Goal: Use online tool/utility: Utilize a website feature to perform a specific function

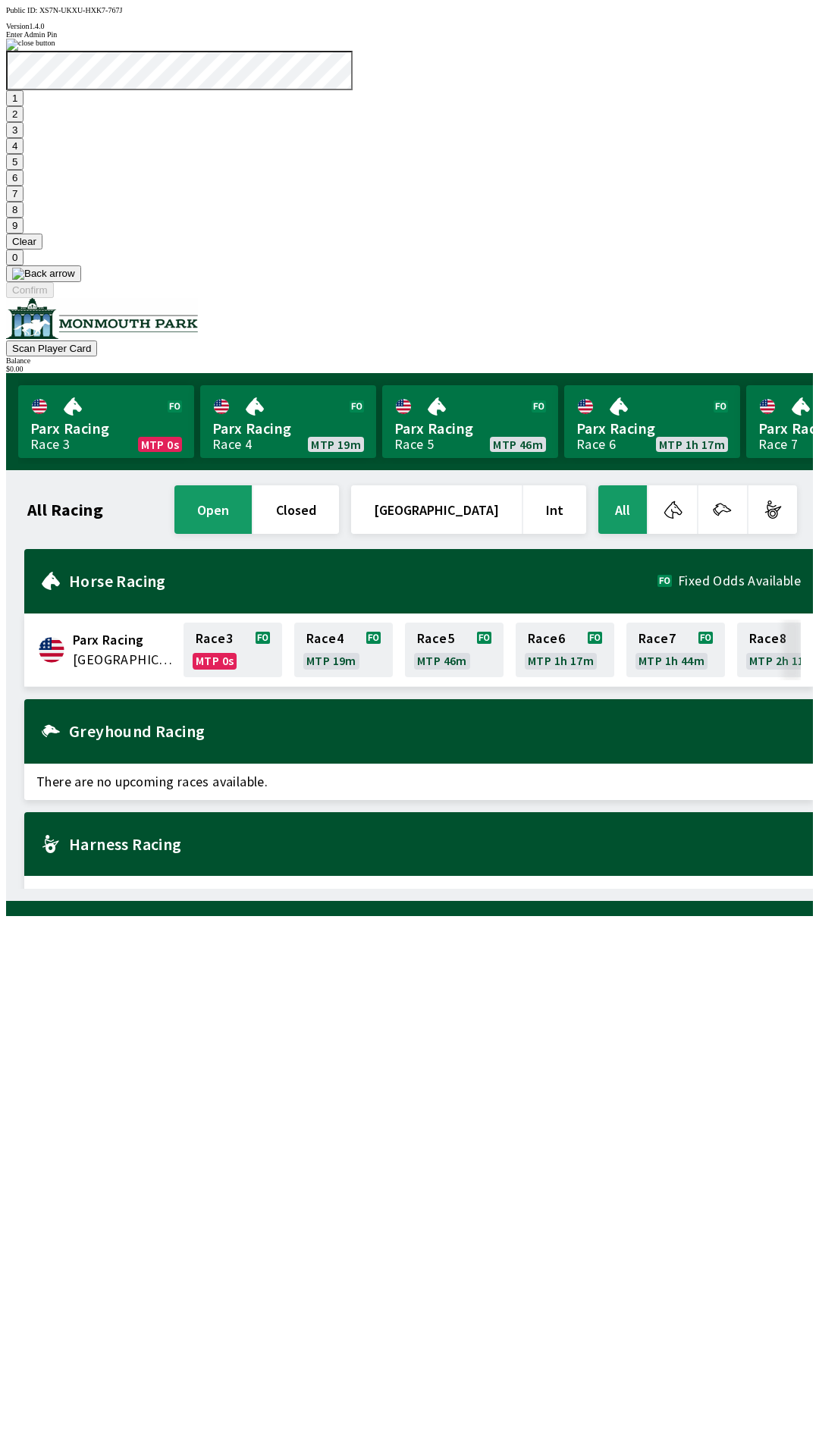
click at [24, 234] on button "9" at bounding box center [15, 225] width 18 height 16
click at [24, 201] on button "7" at bounding box center [15, 194] width 18 height 16
click at [24, 138] on button "3" at bounding box center [15, 130] width 18 height 16
click at [53, 298] on button "Confirm" at bounding box center [30, 290] width 48 height 16
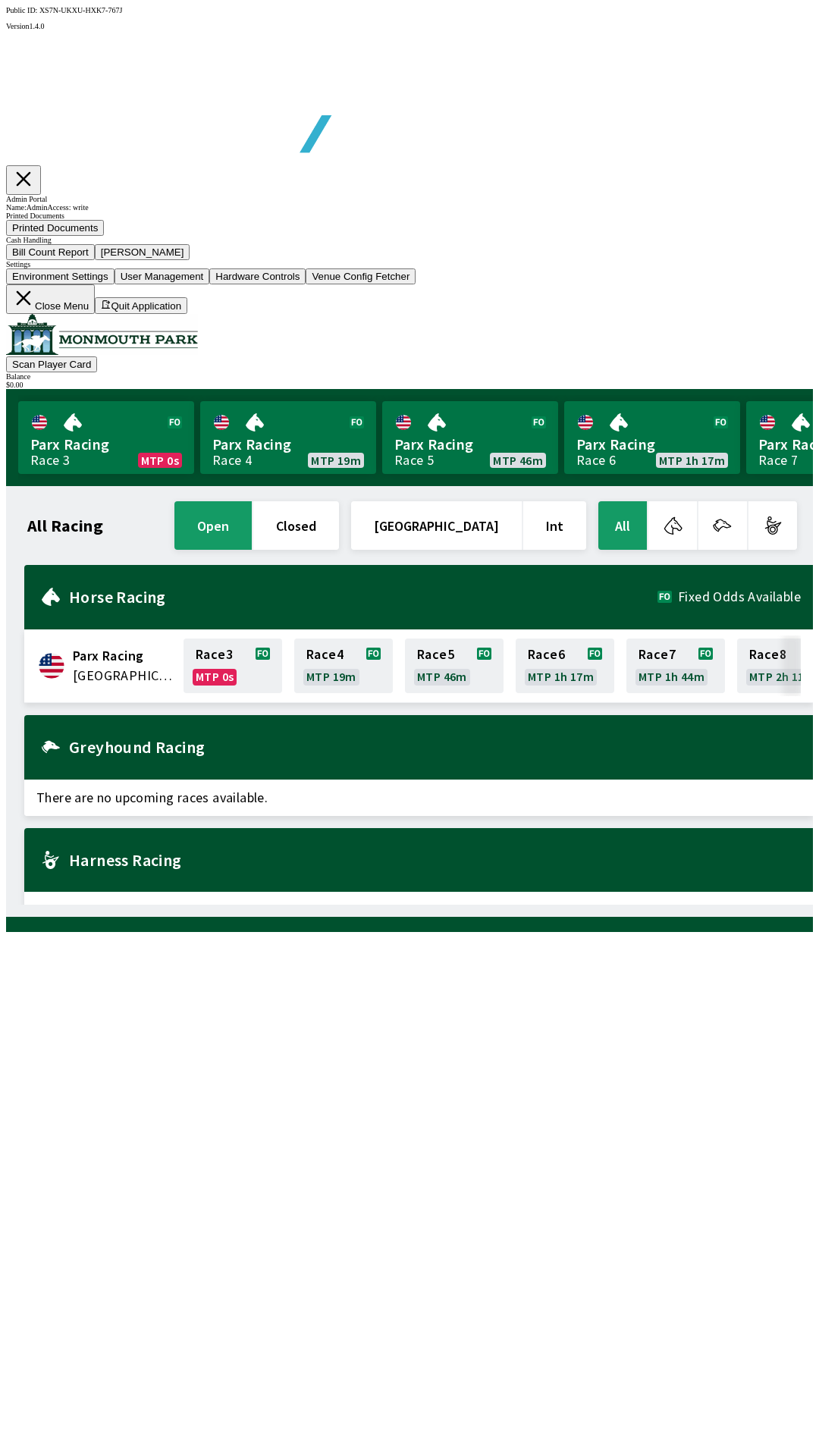
click at [95, 260] on button "Bill Count Report" at bounding box center [50, 252] width 88 height 16
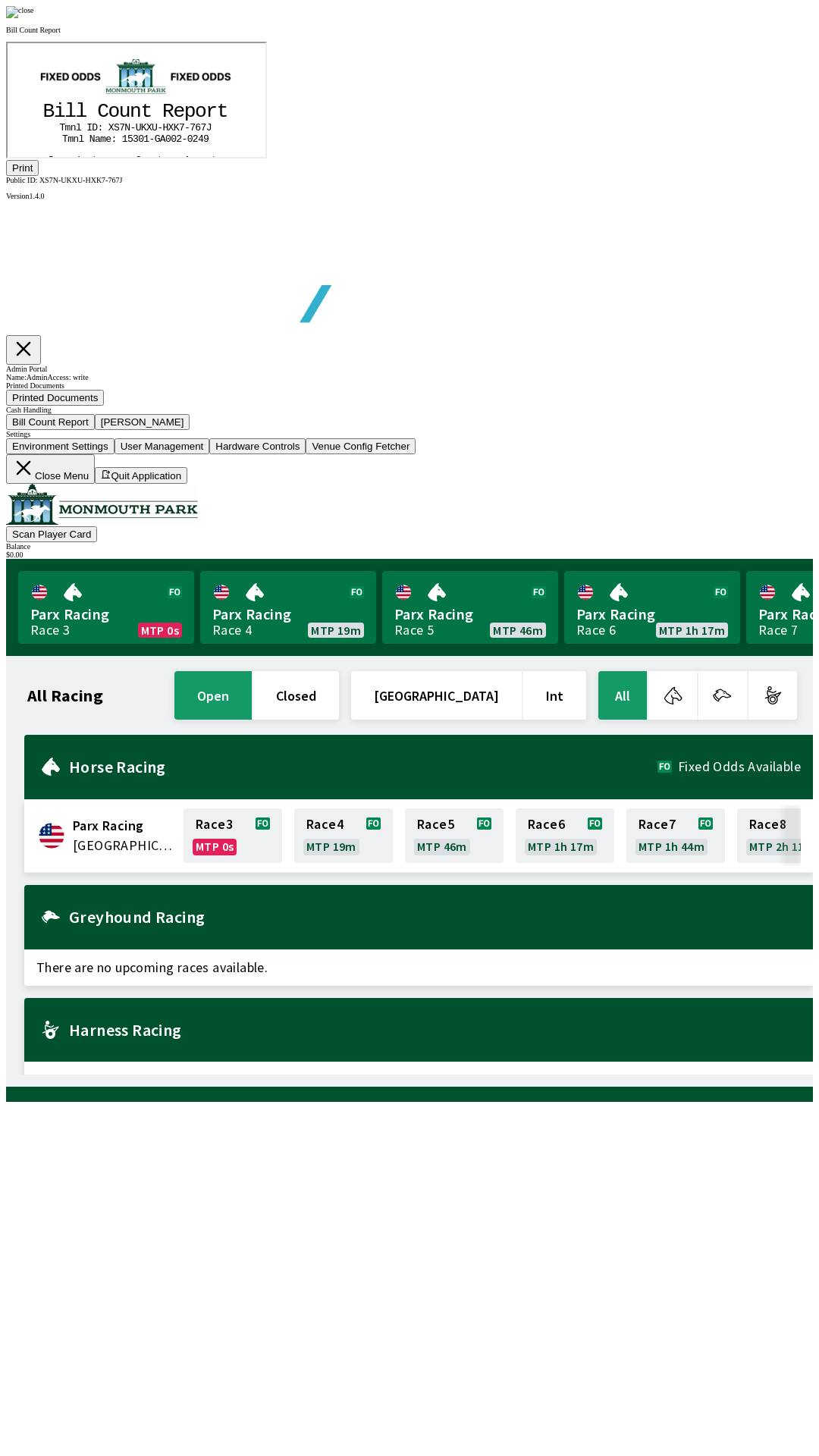
click at [39, 176] on button "Print" at bounding box center [22, 168] width 32 height 16
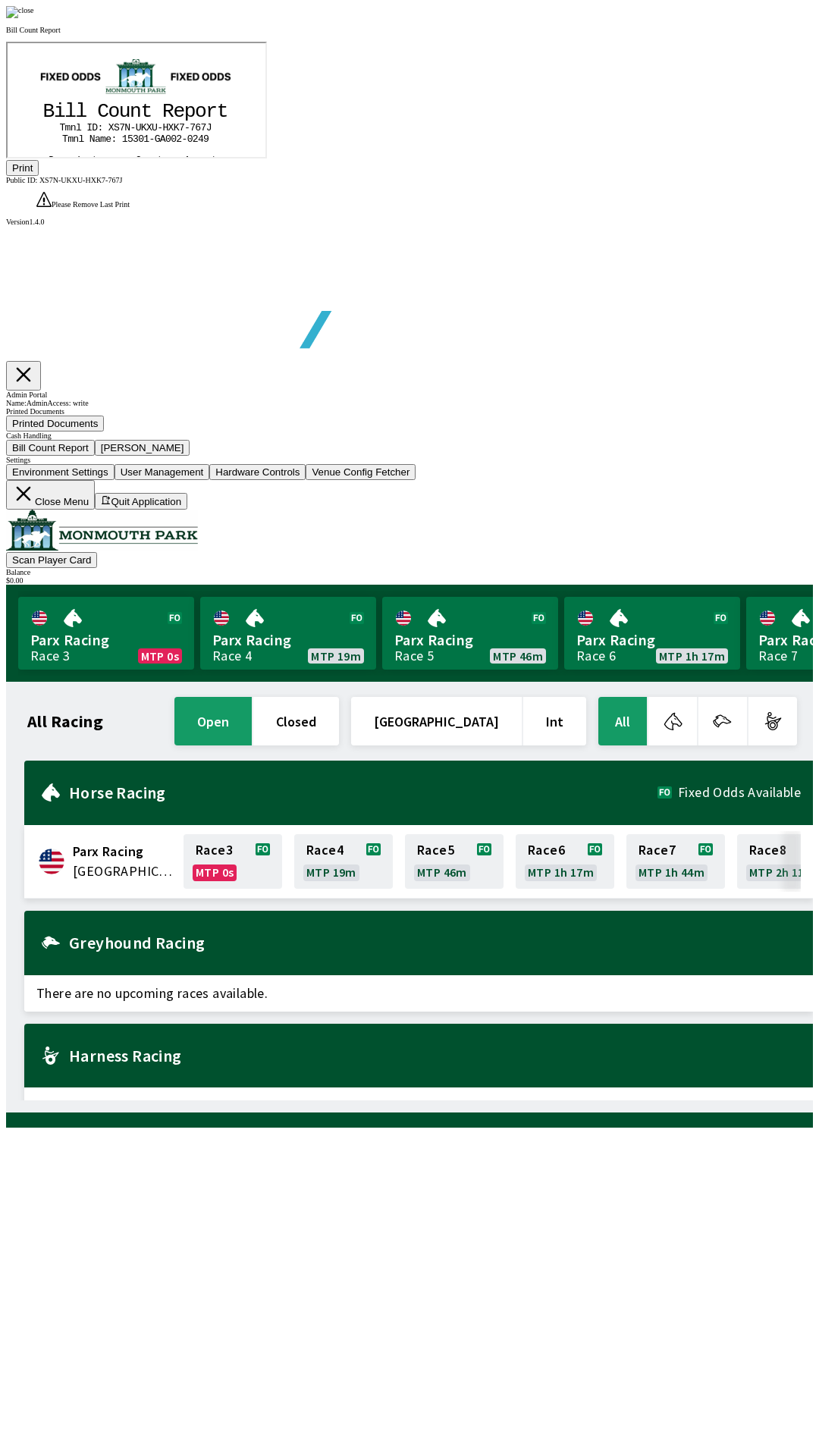
click at [34, 18] on img at bounding box center [20, 12] width 28 height 12
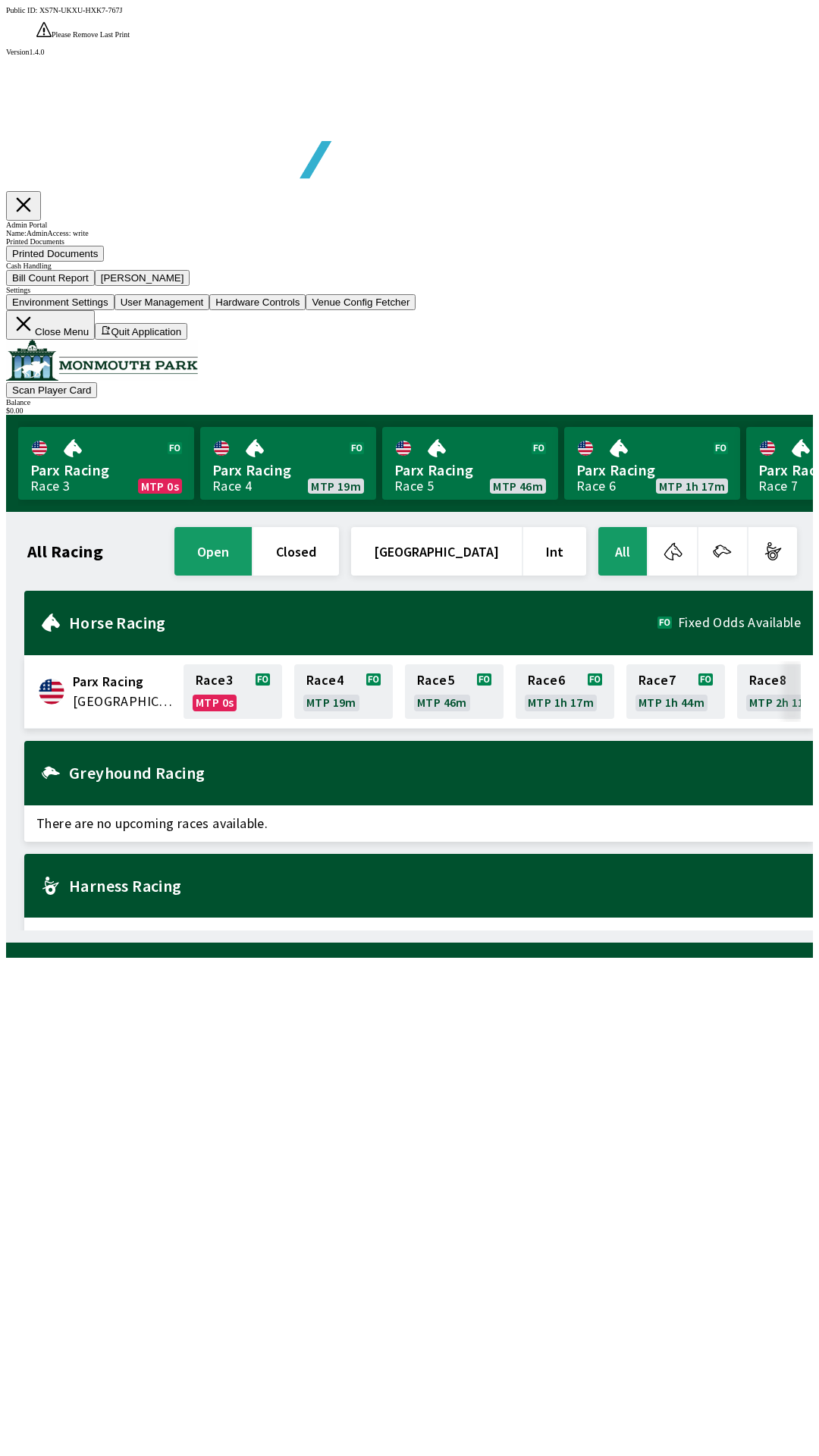
click at [190, 286] on button "[PERSON_NAME]" at bounding box center [142, 278] width 95 height 16
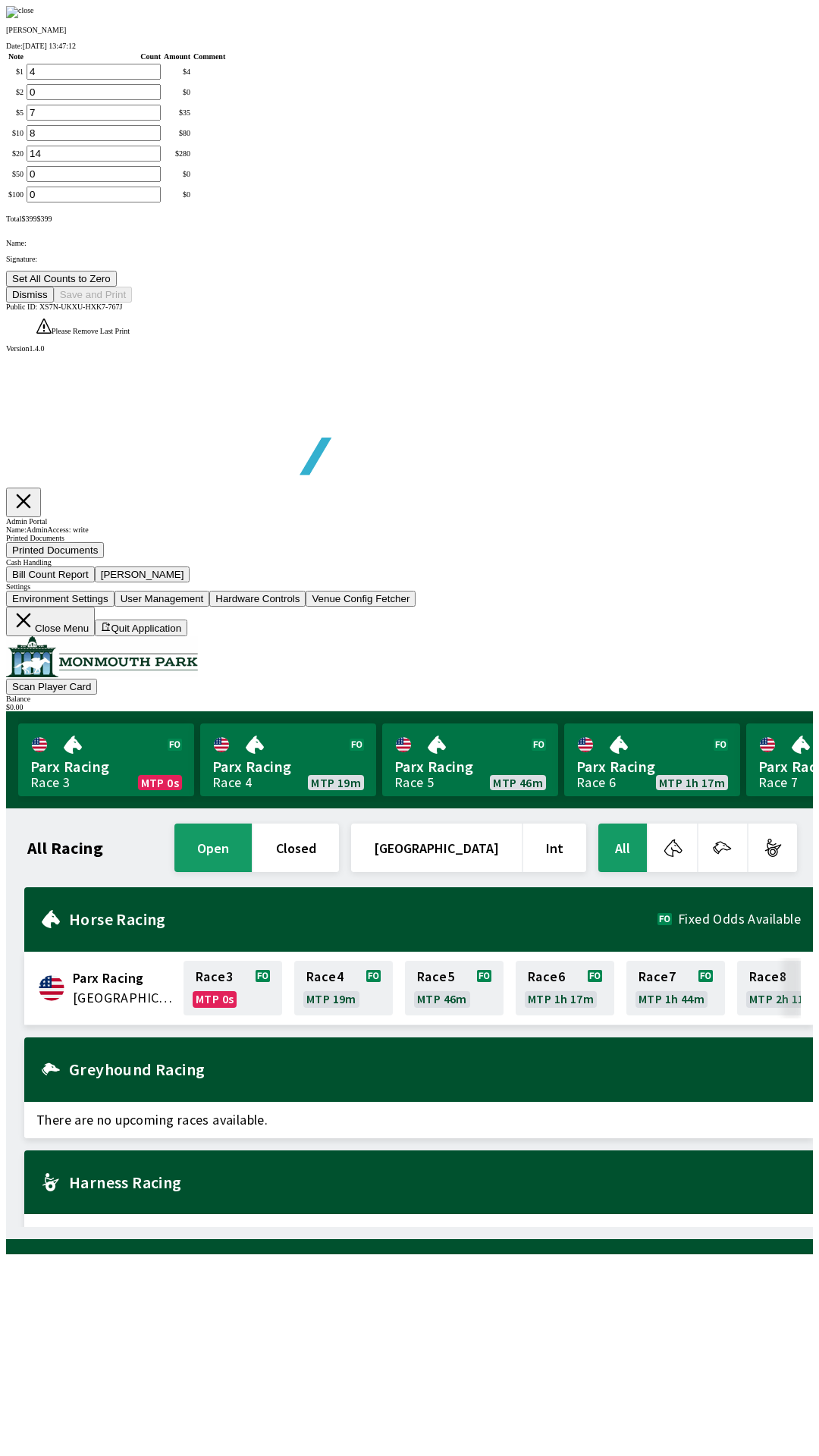
click at [116, 286] on button "Set All Counts to Zero" at bounding box center [61, 279] width 110 height 16
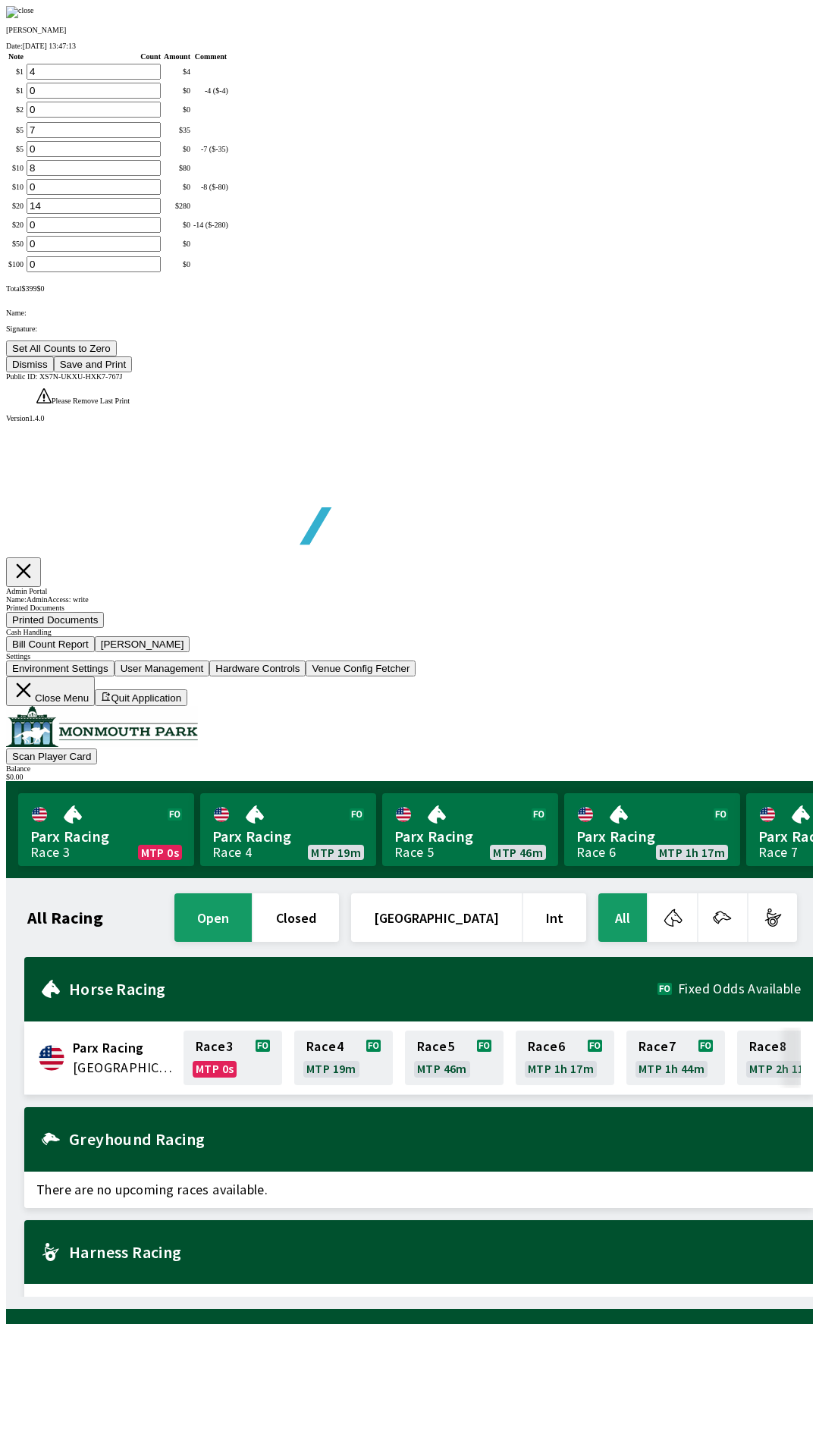
click at [132, 372] on button "Save and Print" at bounding box center [92, 364] width 78 height 16
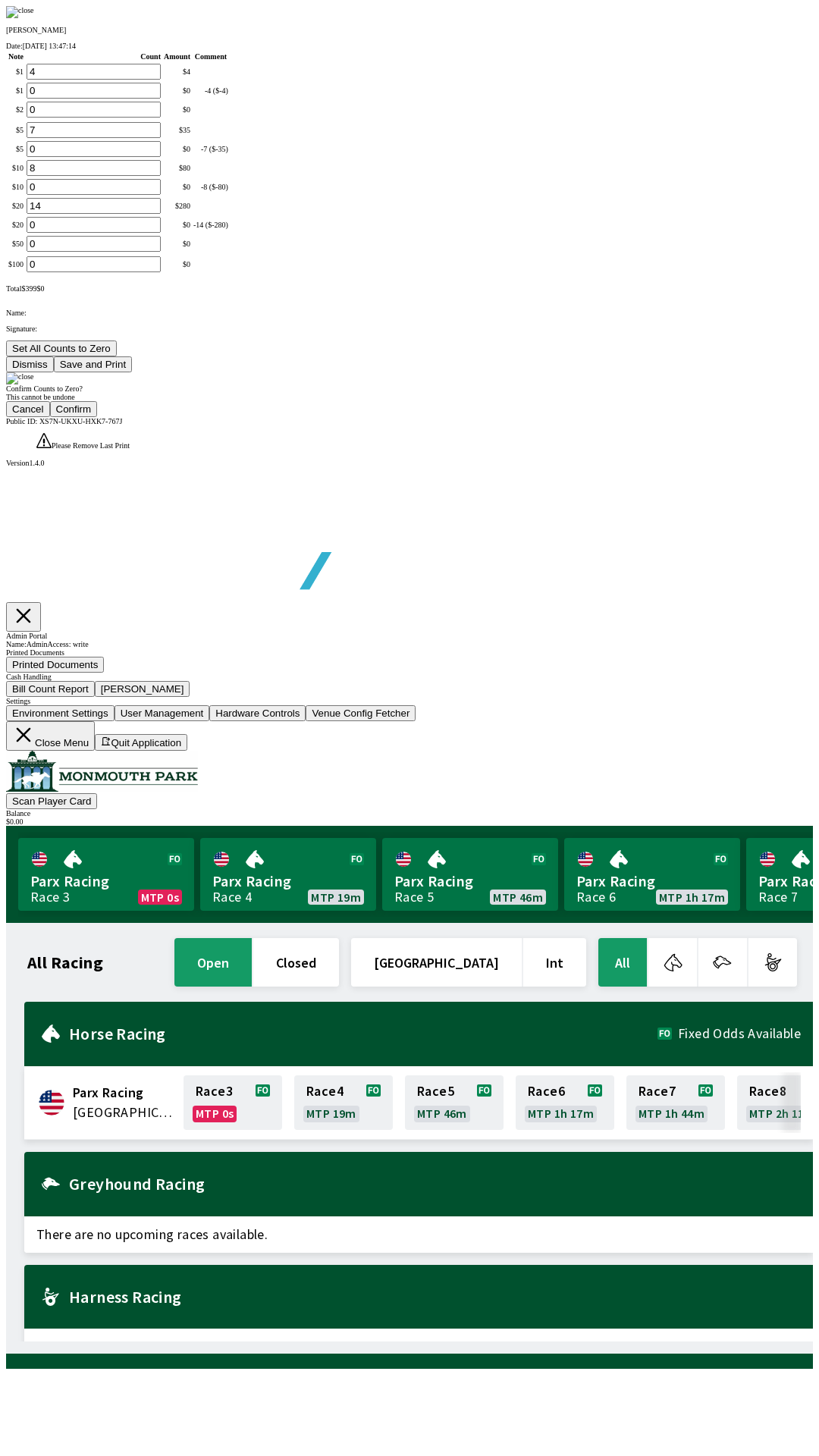
click at [98, 417] on button "Confirm" at bounding box center [74, 409] width 48 height 16
type input "0"
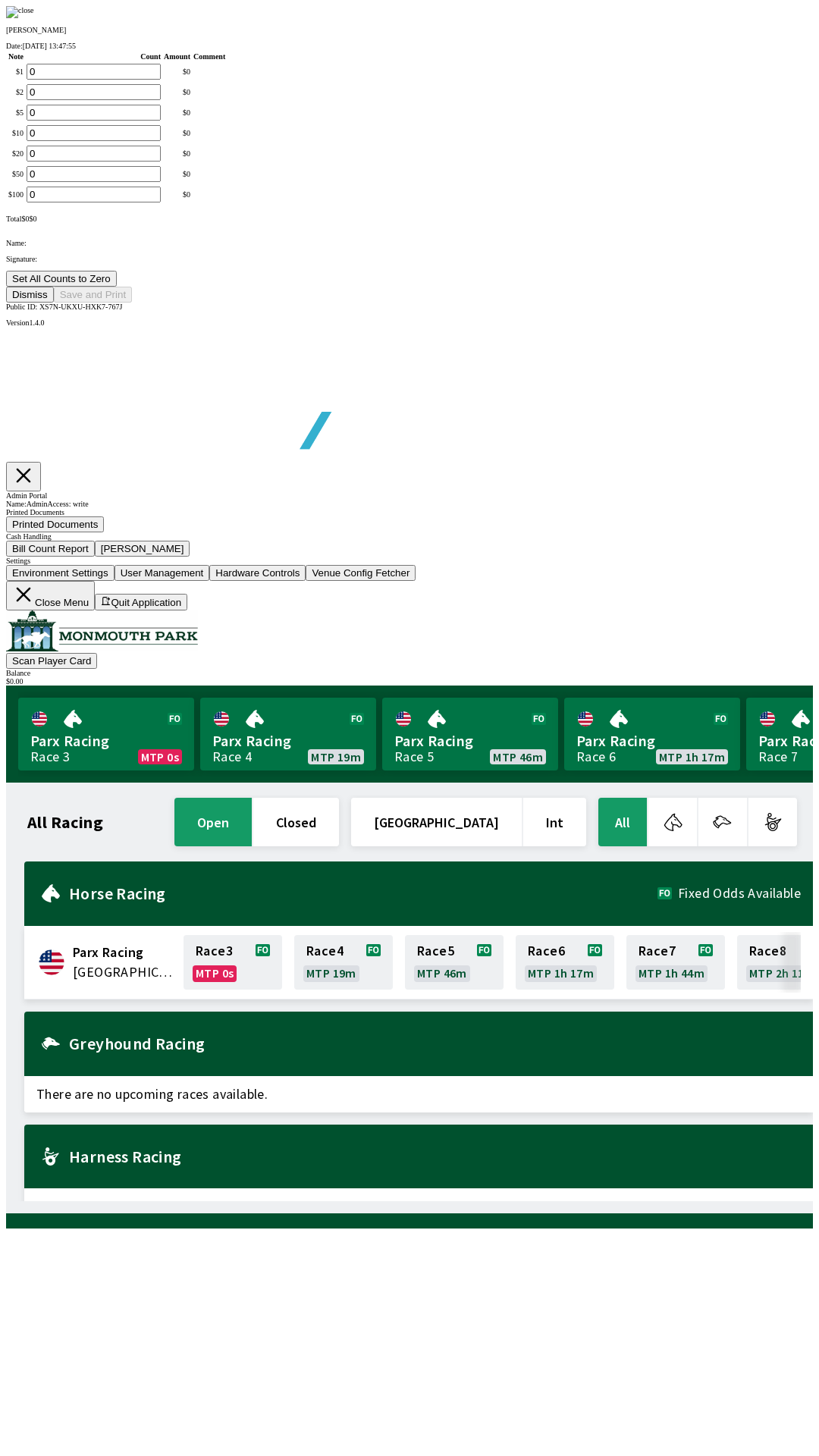
click at [53, 302] on button "Dismiss" at bounding box center [30, 294] width 48 height 16
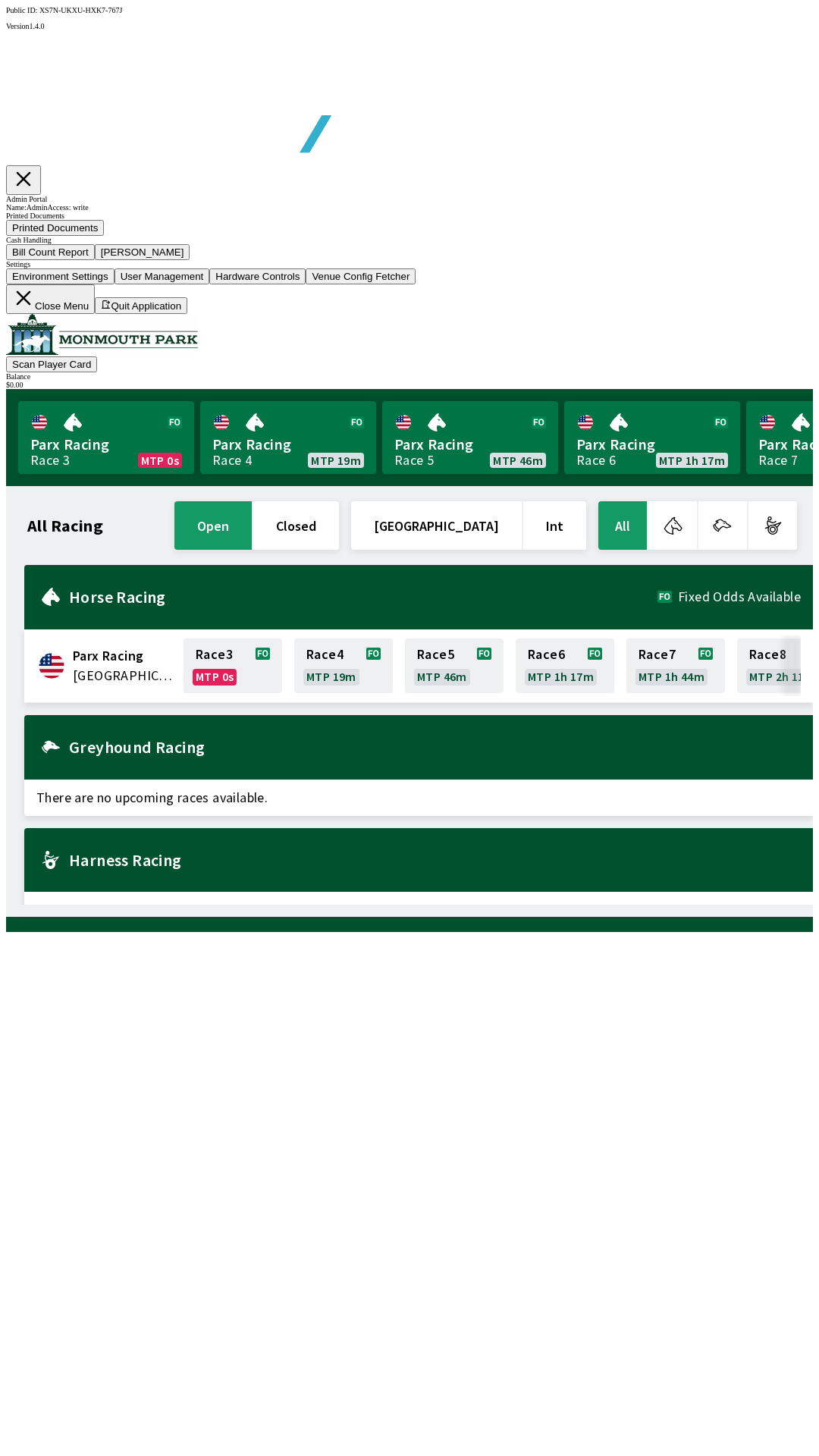
click at [95, 314] on button "Close Menu" at bounding box center [50, 300] width 88 height 30
